Goal: Participate in discussion: Engage in conversation with other users on a specific topic

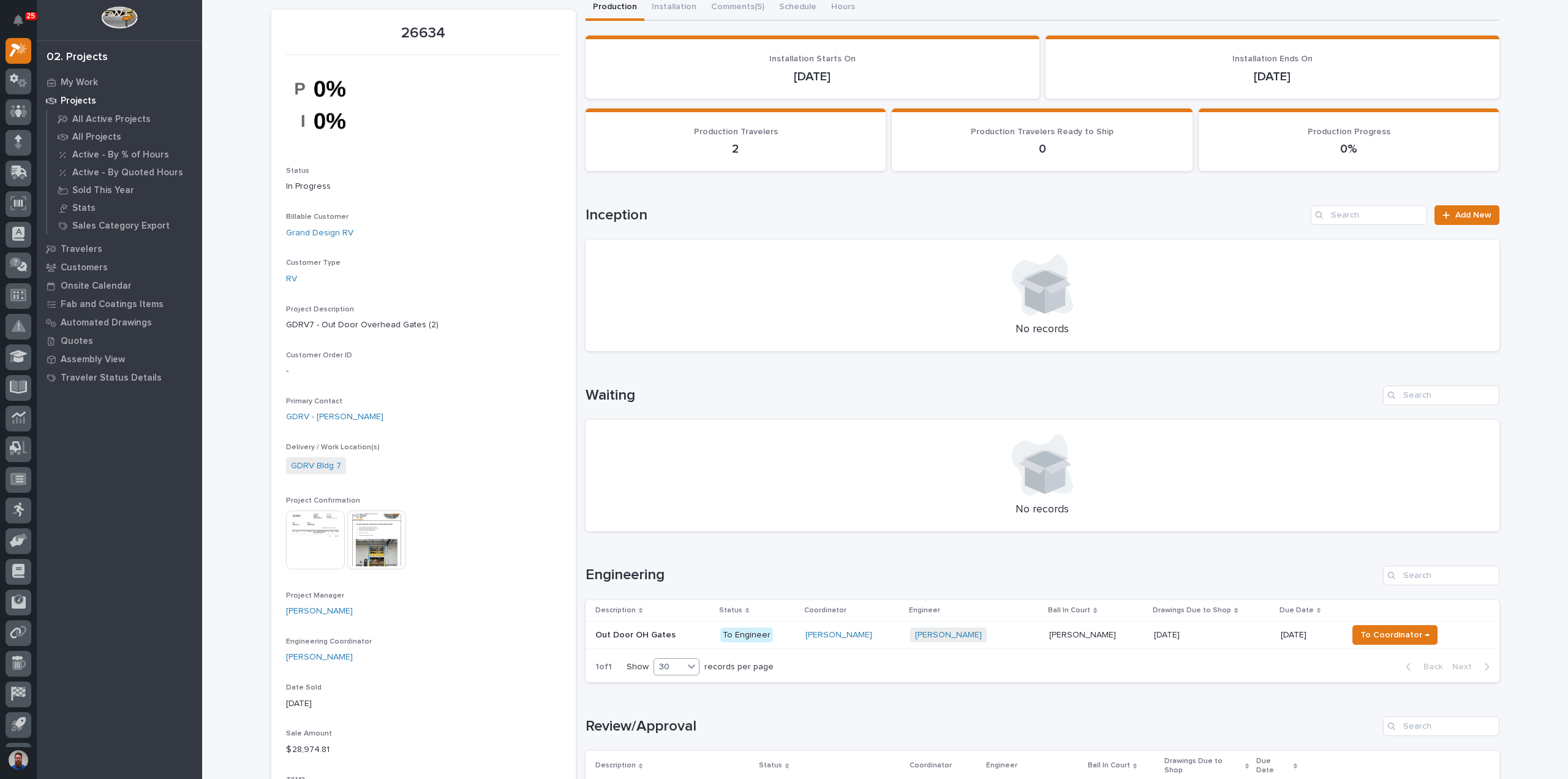
scroll to position [82, 0]
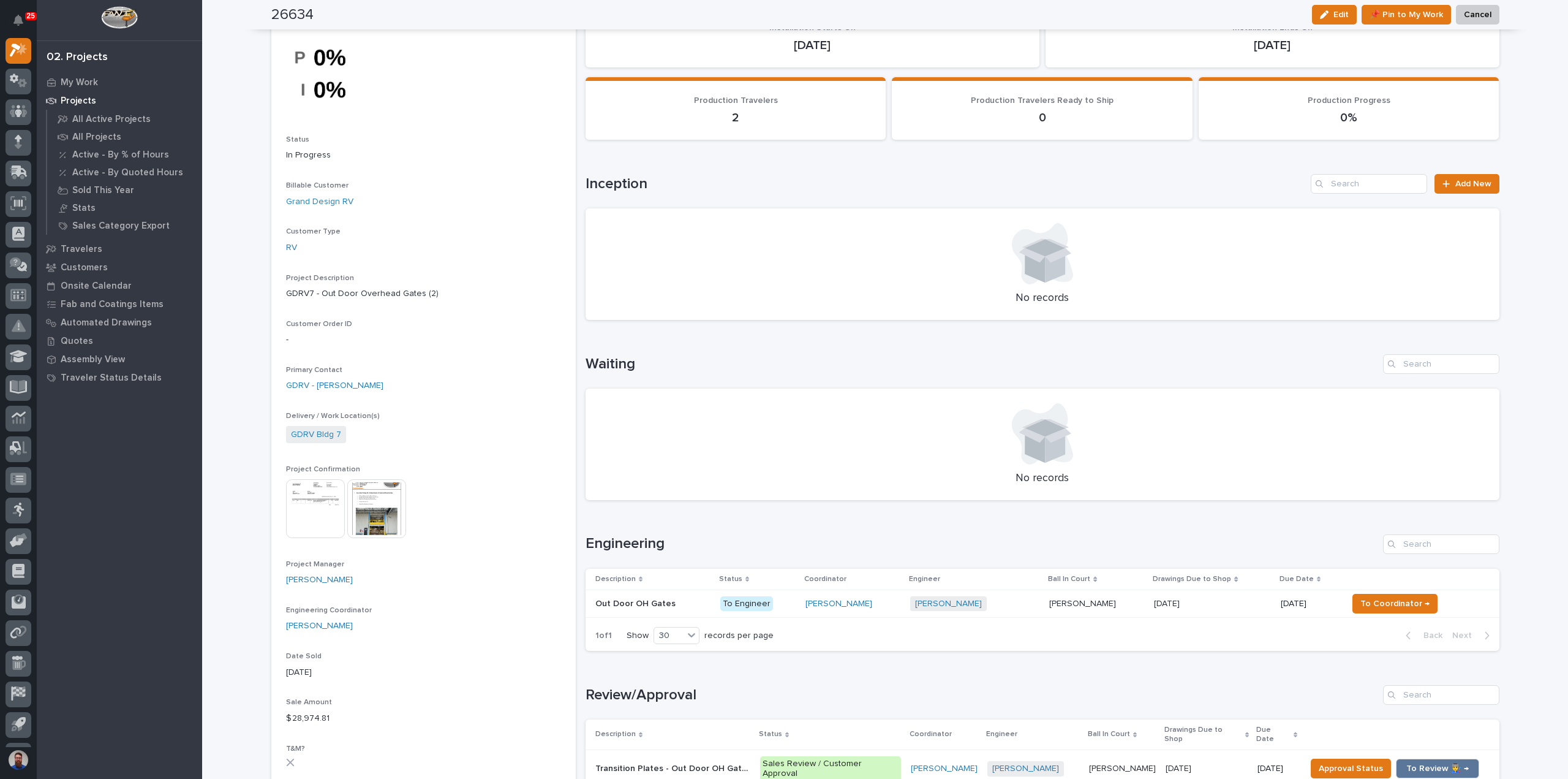
click at [684, 602] on p at bounding box center [653, 604] width 115 height 10
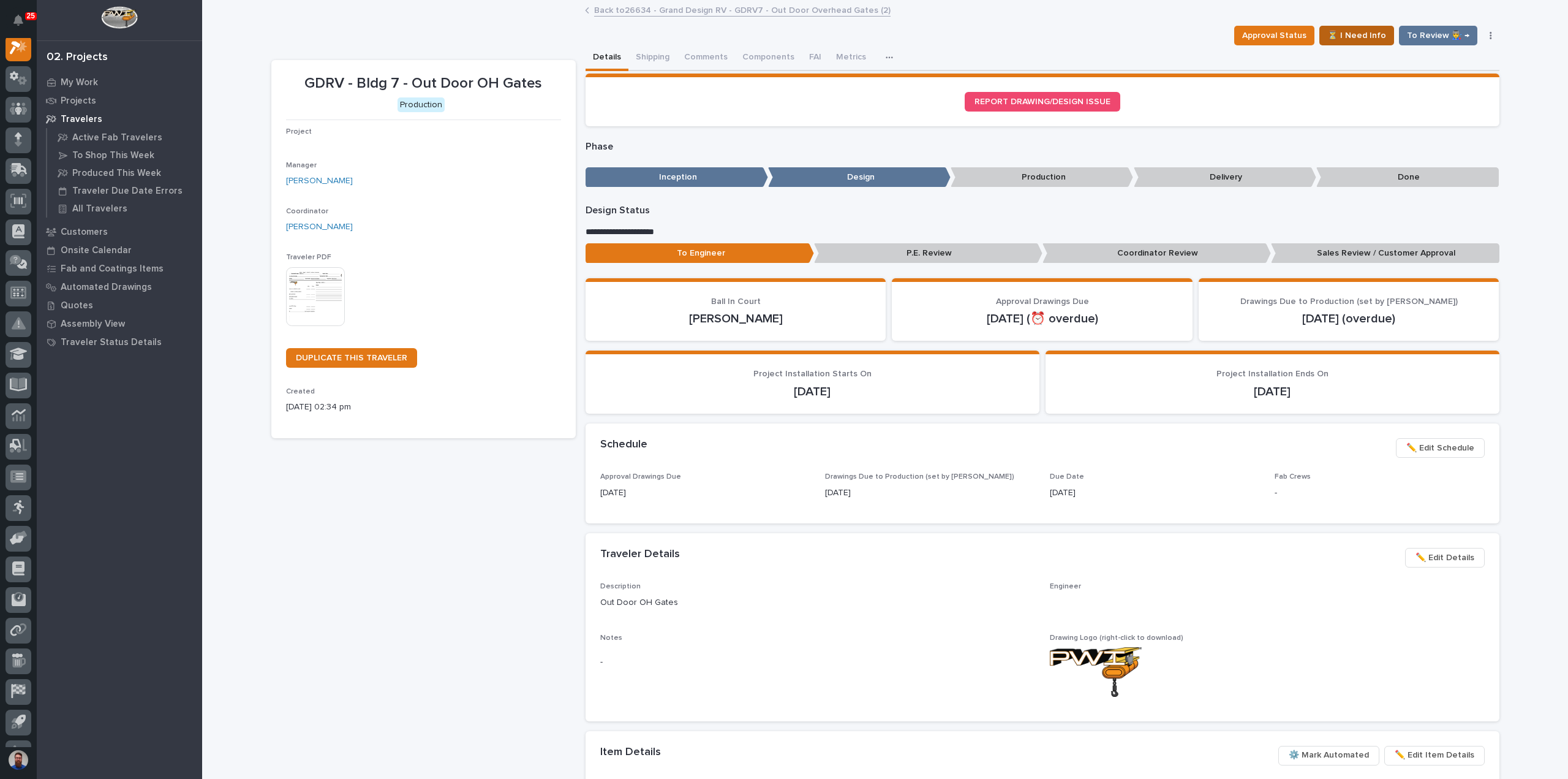
scroll to position [31, 0]
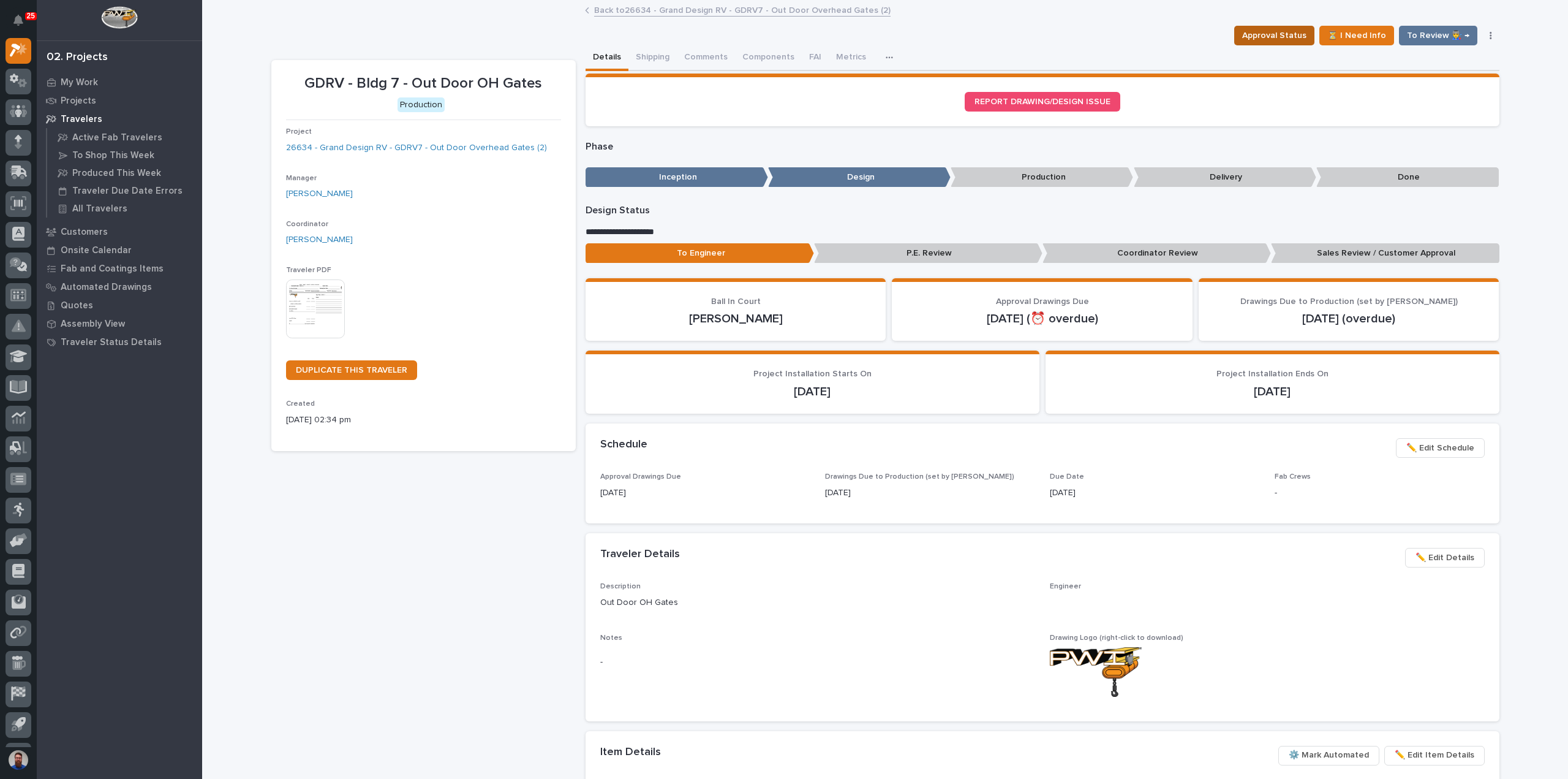
click at [1293, 36] on span "Approval Status" at bounding box center [1274, 36] width 64 height 15
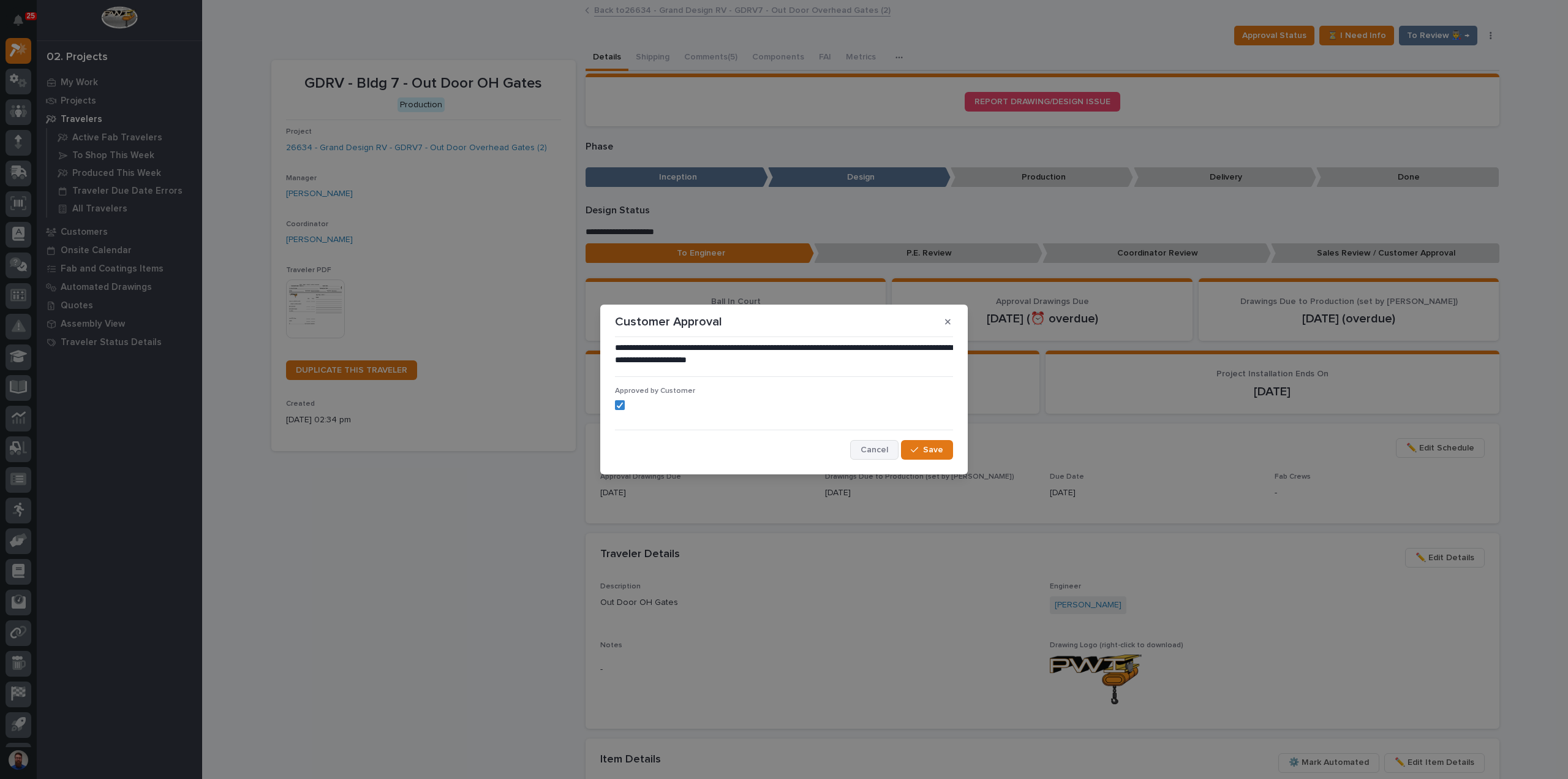
click at [863, 451] on button "Cancel" at bounding box center [875, 449] width 48 height 19
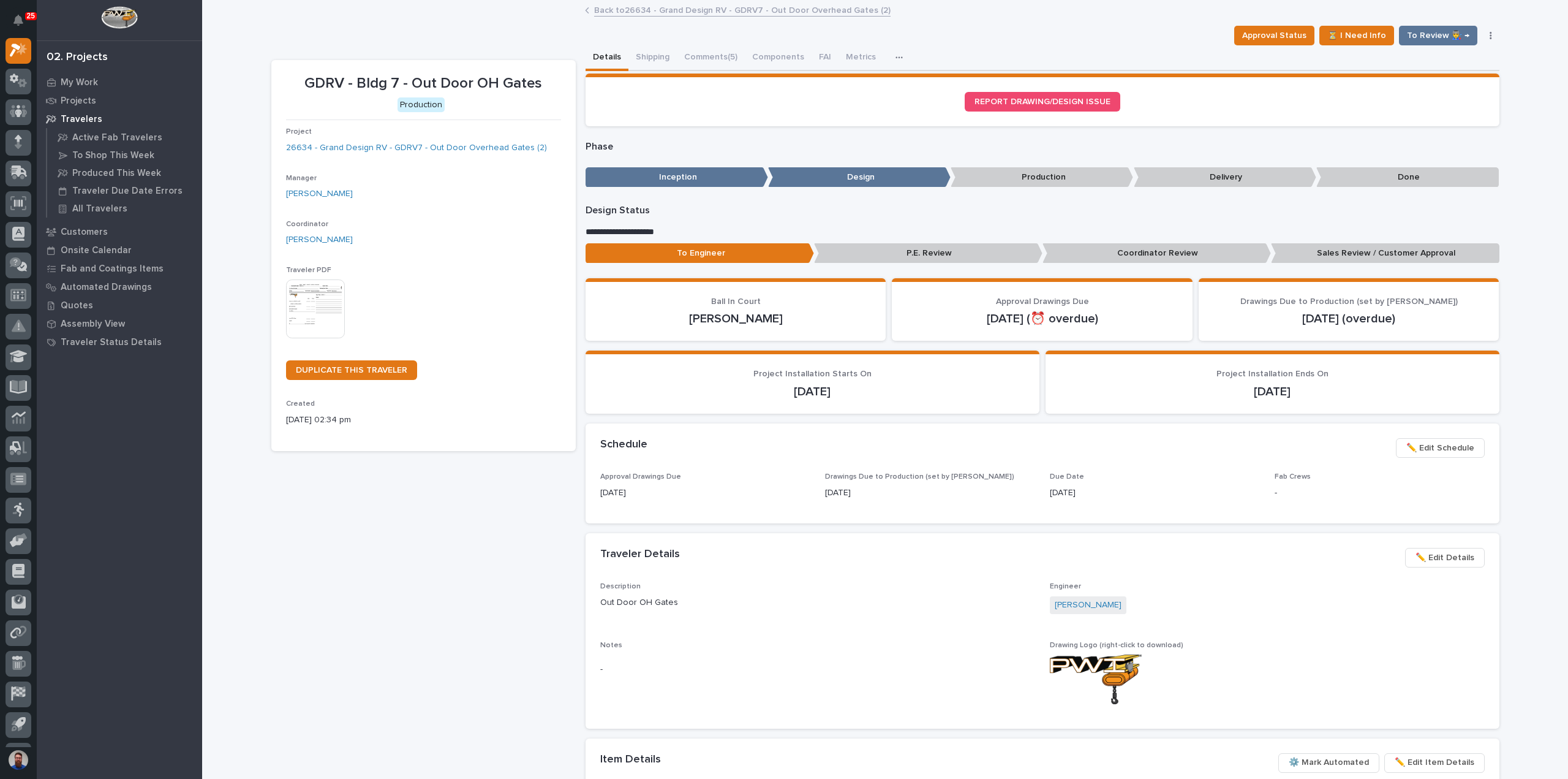
click at [693, 56] on button "Comments (5)" at bounding box center [710, 58] width 68 height 26
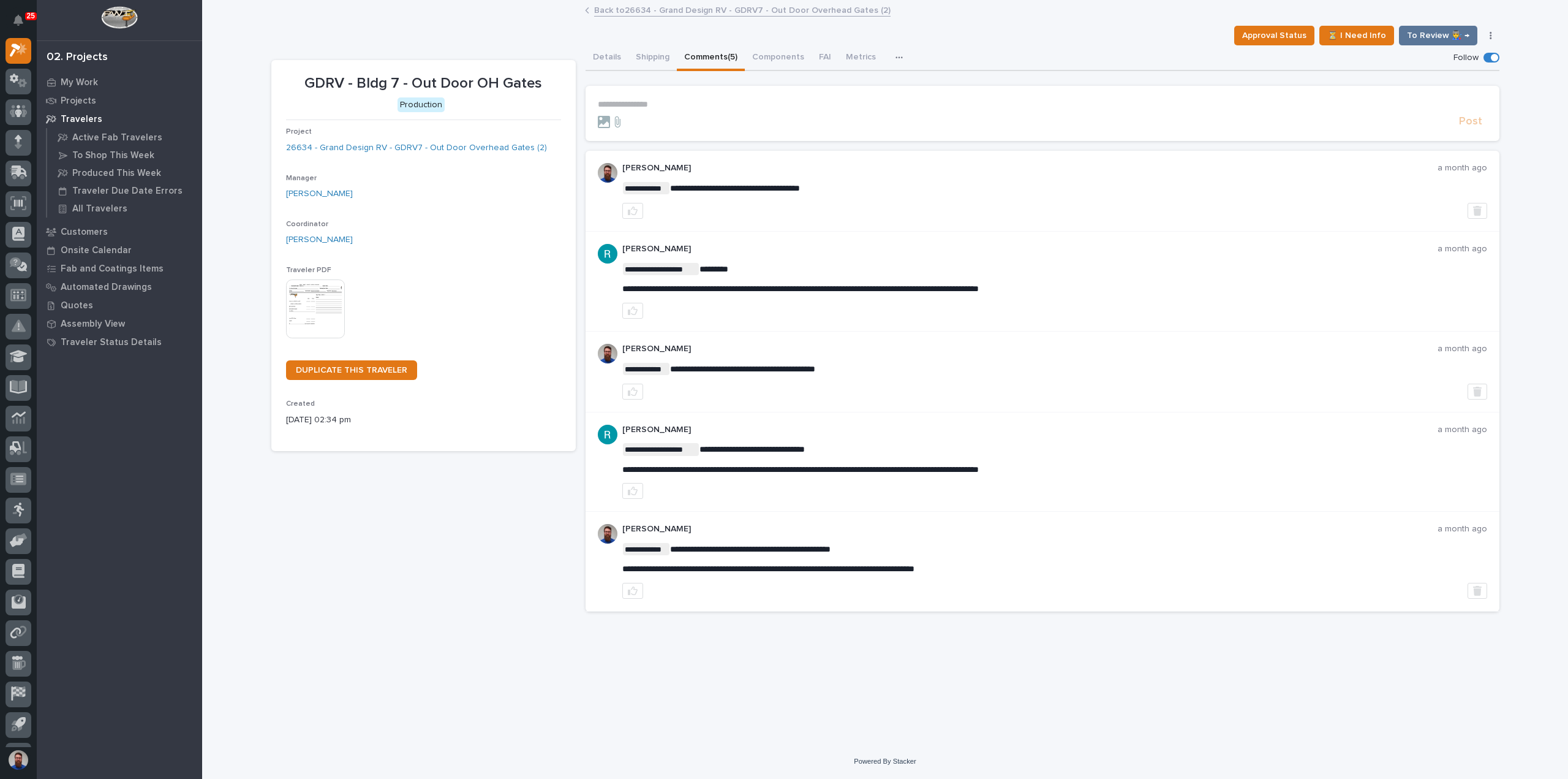
click at [668, 104] on p "**********" at bounding box center [1042, 104] width 890 height 10
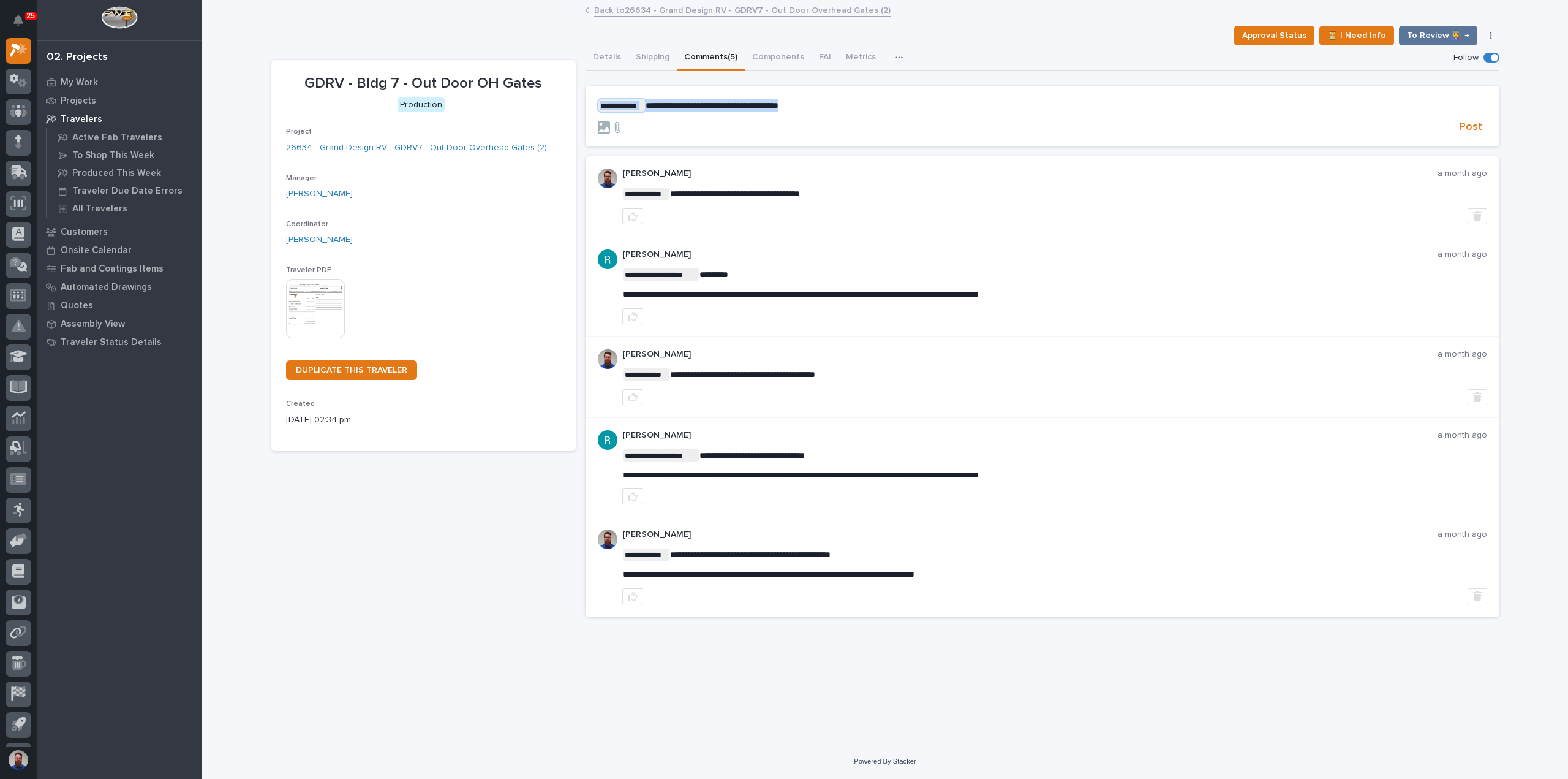
drag, startPoint x: 845, startPoint y: 104, endPoint x: 583, endPoint y: 105, distance: 262.0
click at [582, 103] on div "**********" at bounding box center [885, 336] width 1228 height 582
click at [1473, 128] on span "Post" at bounding box center [1471, 127] width 23 height 14
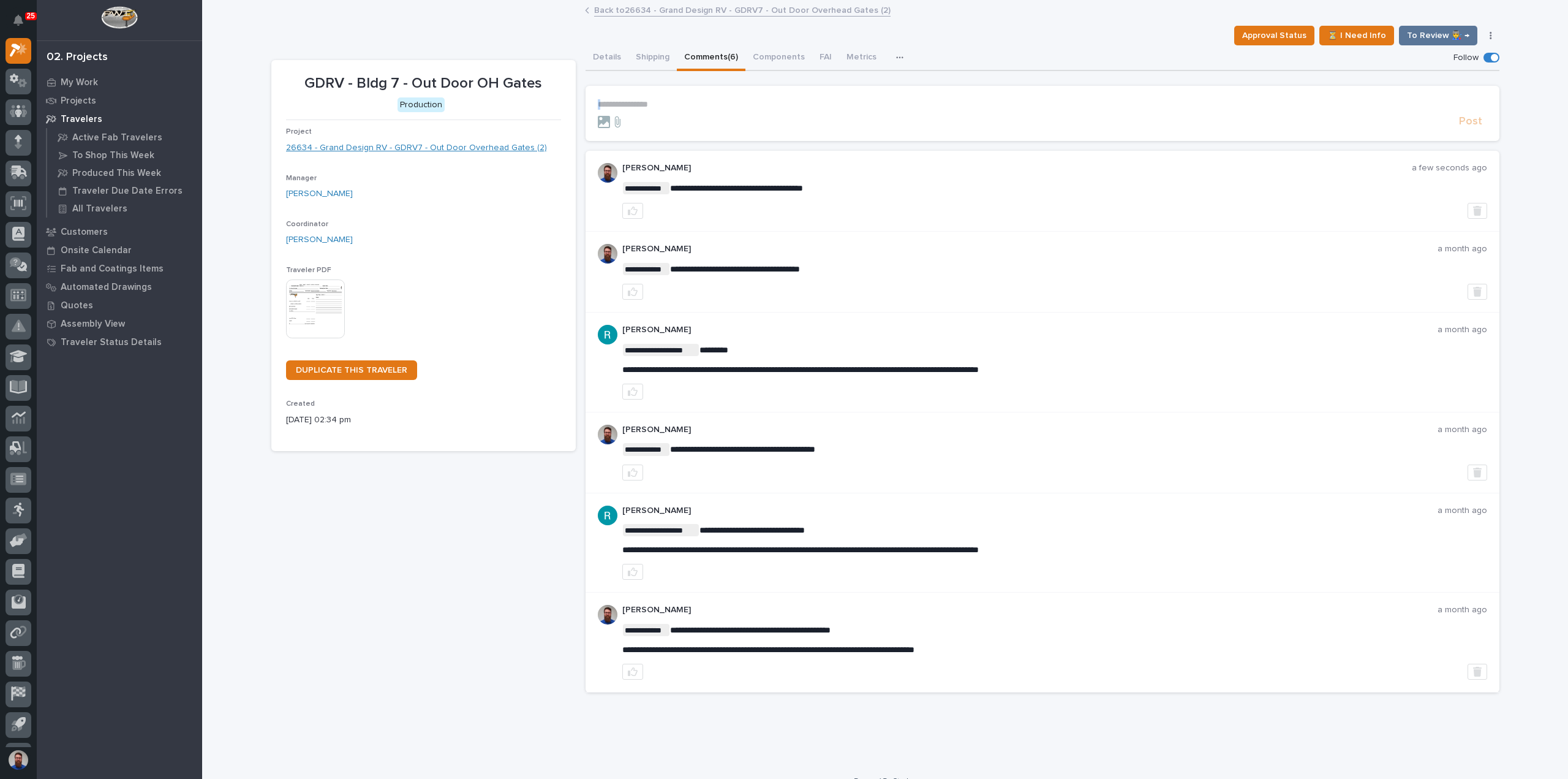
click at [457, 148] on link "26634 - Grand Design RV - GDRV7 - Out Door Overhead Gates (2)" at bounding box center [416, 148] width 261 height 13
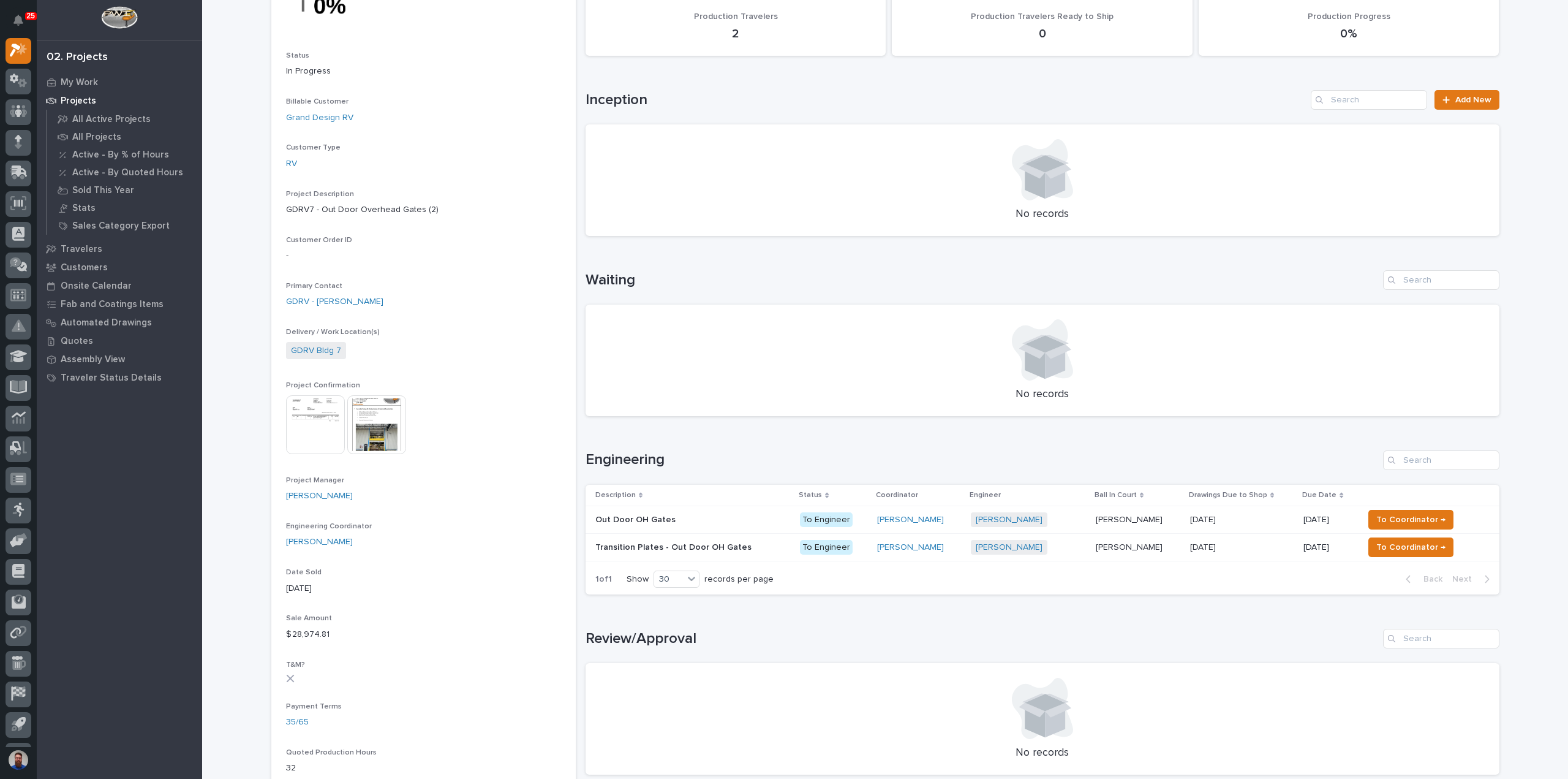
scroll to position [326, 0]
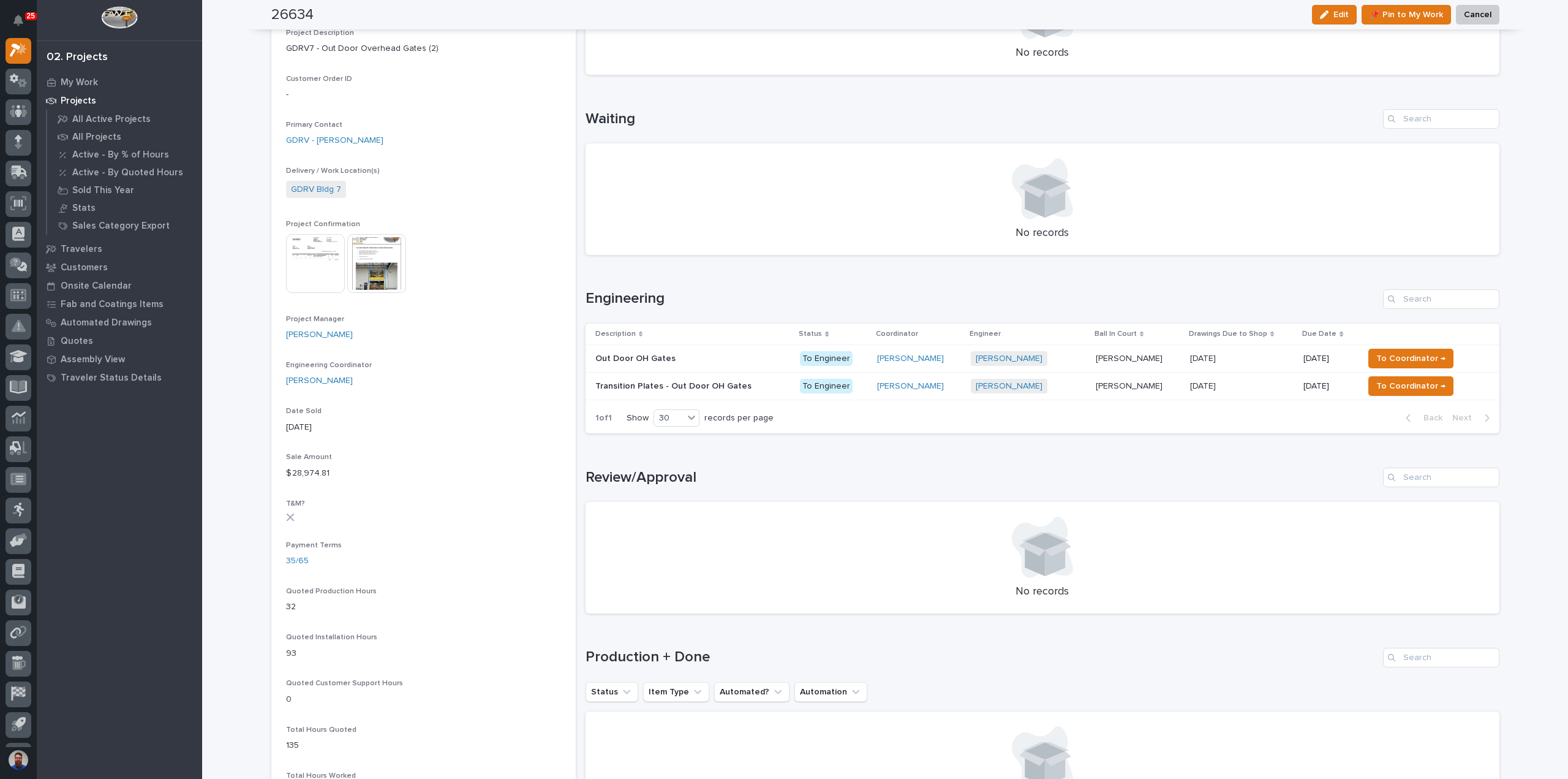
click at [738, 386] on p at bounding box center [693, 387] width 195 height 10
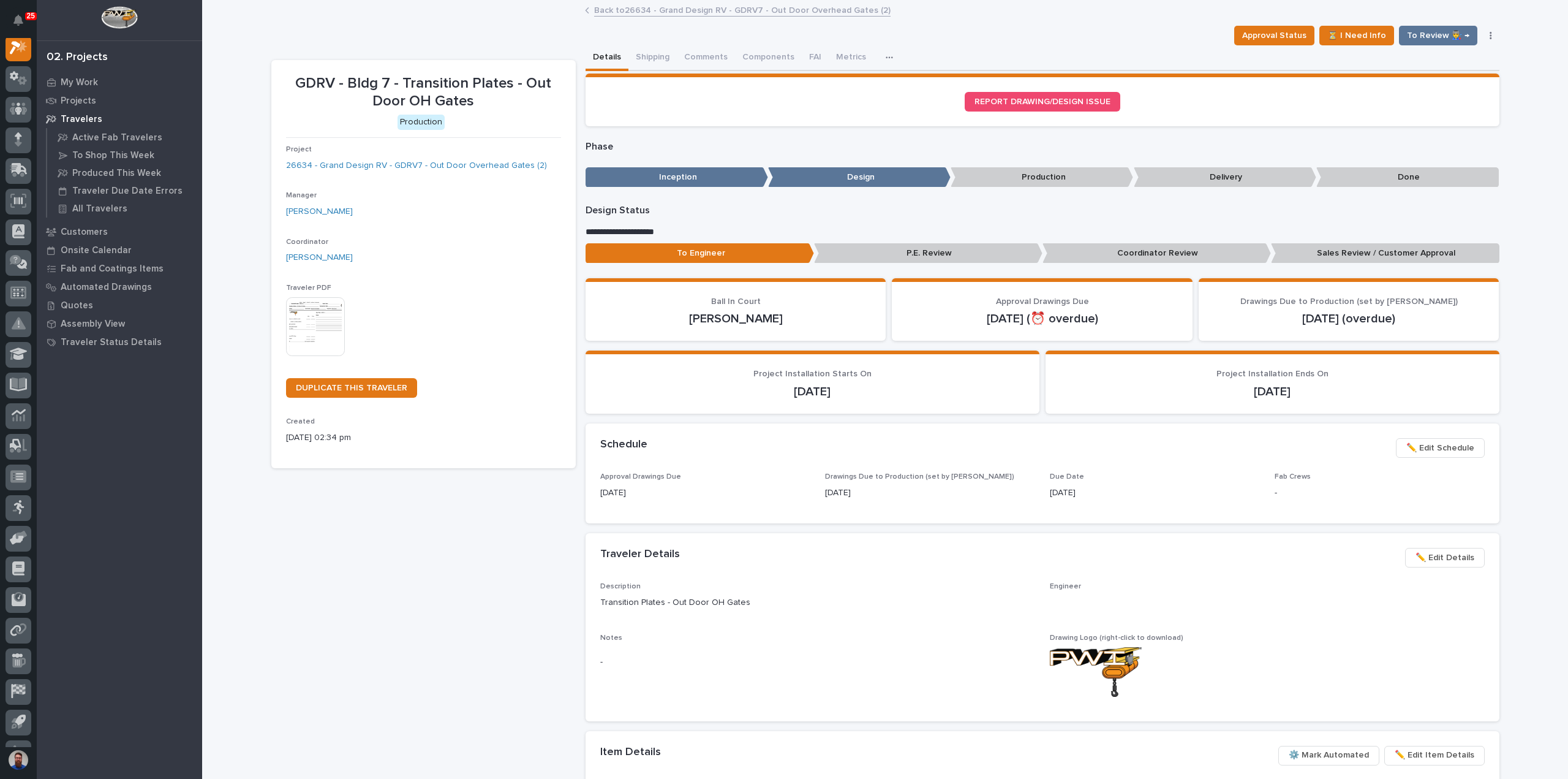
scroll to position [31, 0]
click at [718, 57] on button "Comments (1)" at bounding box center [710, 58] width 67 height 26
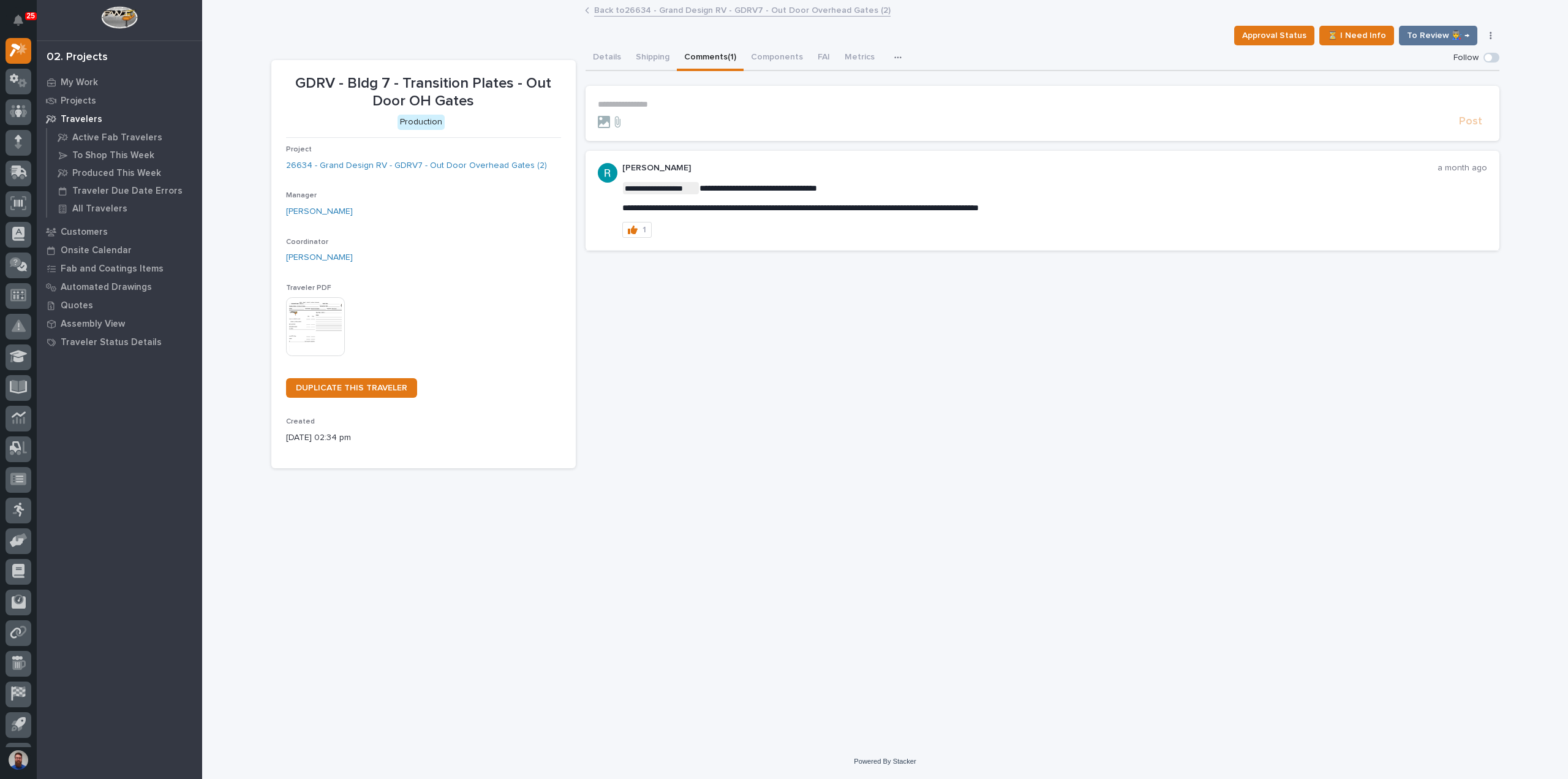
click at [662, 104] on p "**********" at bounding box center [1042, 104] width 890 height 10
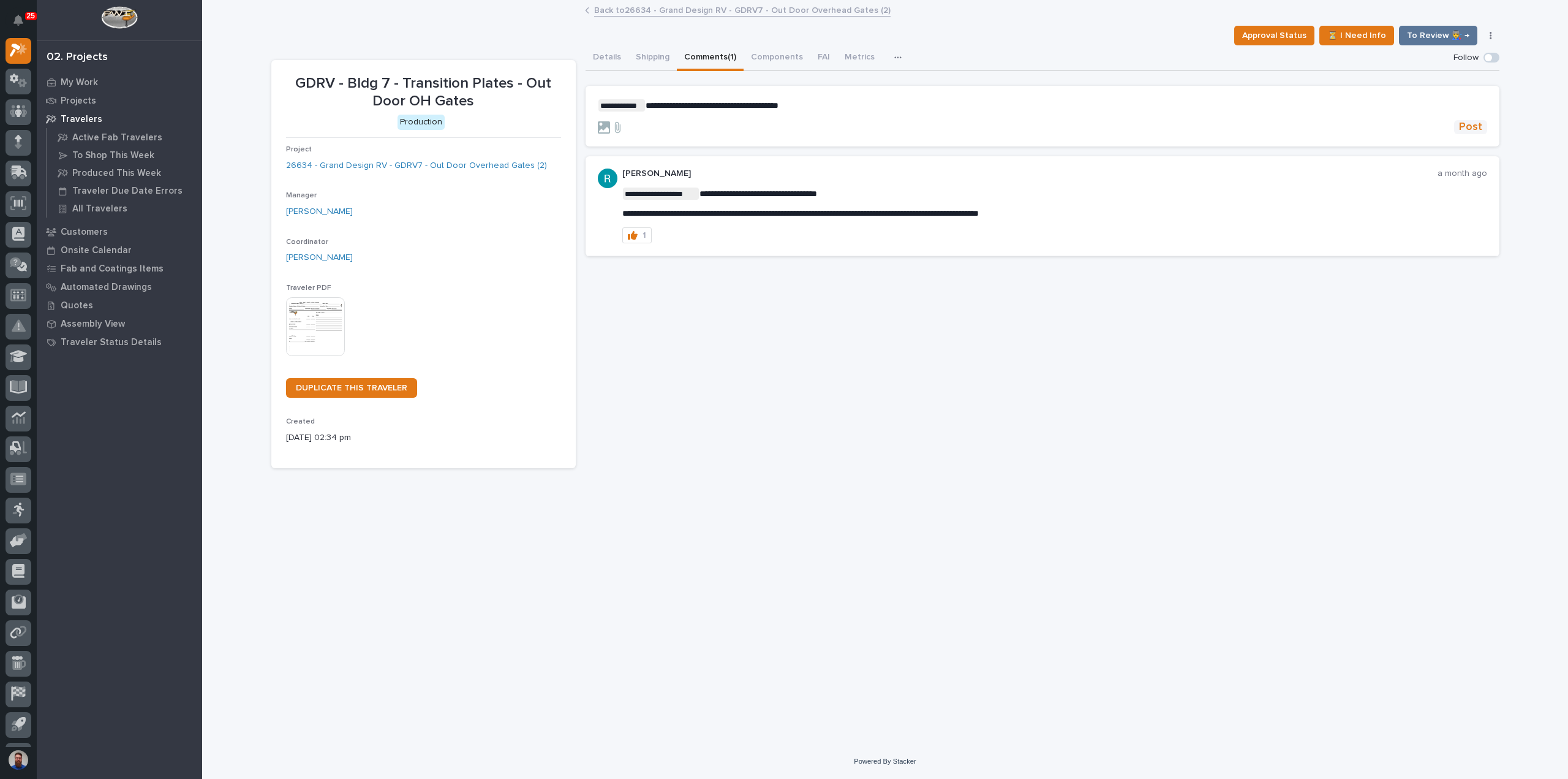
click at [1475, 121] on span "Post" at bounding box center [1471, 127] width 23 height 14
